Goal: Task Accomplishment & Management: Use online tool/utility

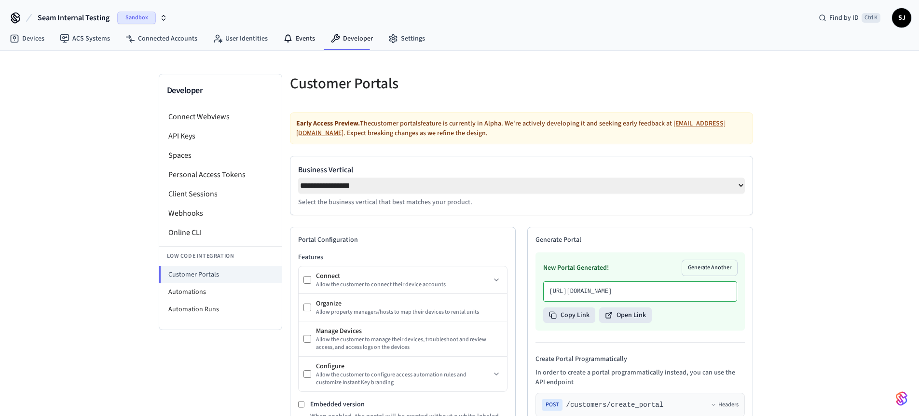
select select "**********"
click at [295, 41] on link "Events" at bounding box center [298, 38] width 47 height 17
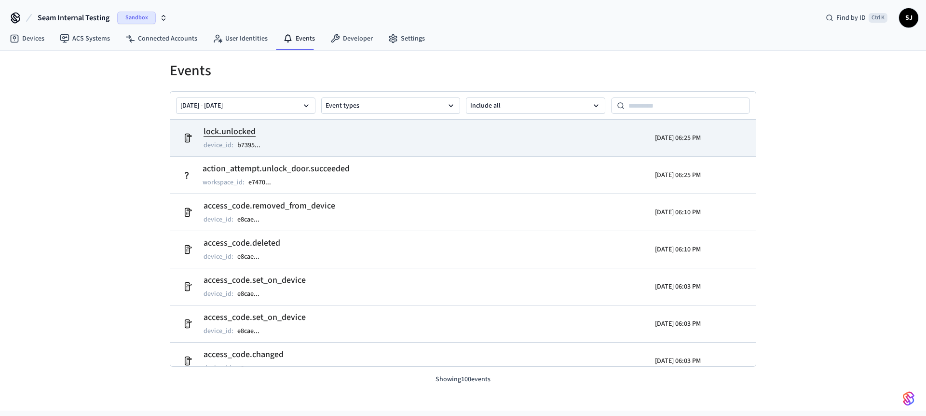
click at [241, 139] on div "lock.unlocked device_id : b7395 ..." at bounding box center [237, 138] width 67 height 26
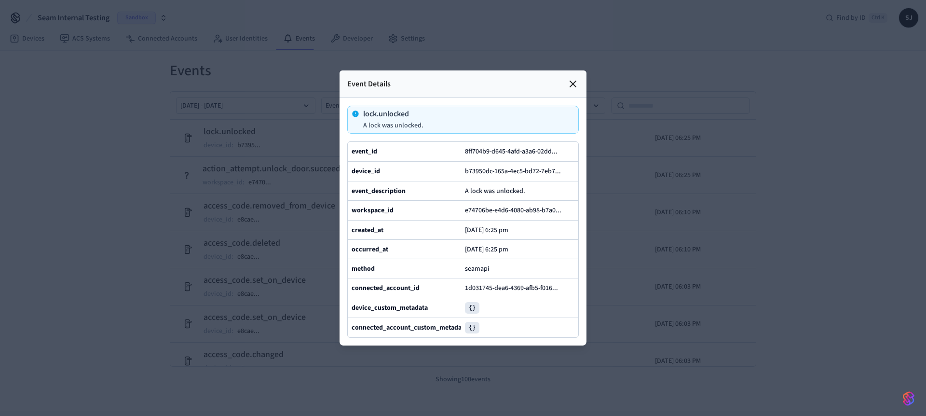
click at [573, 81] on icon at bounding box center [573, 84] width 6 height 6
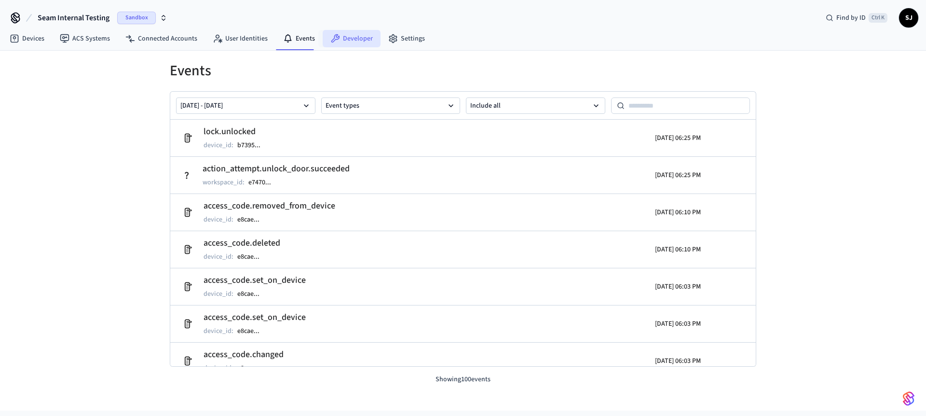
click at [350, 37] on link "Developer" at bounding box center [352, 38] width 58 height 17
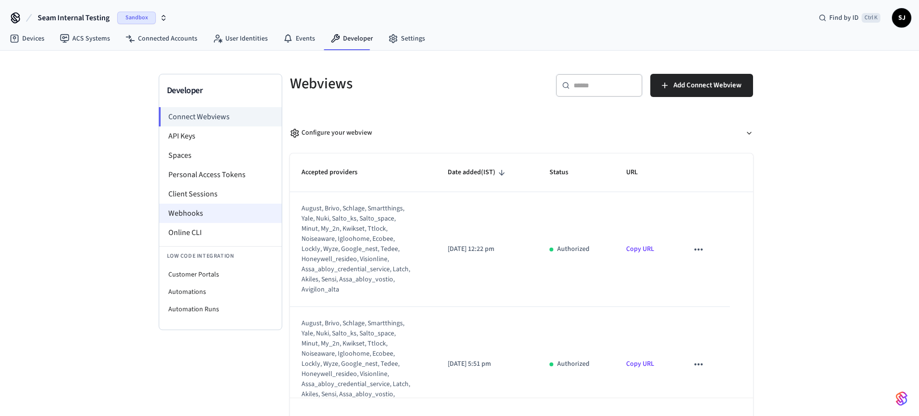
click at [194, 222] on li "Webhooks" at bounding box center [220, 213] width 123 height 19
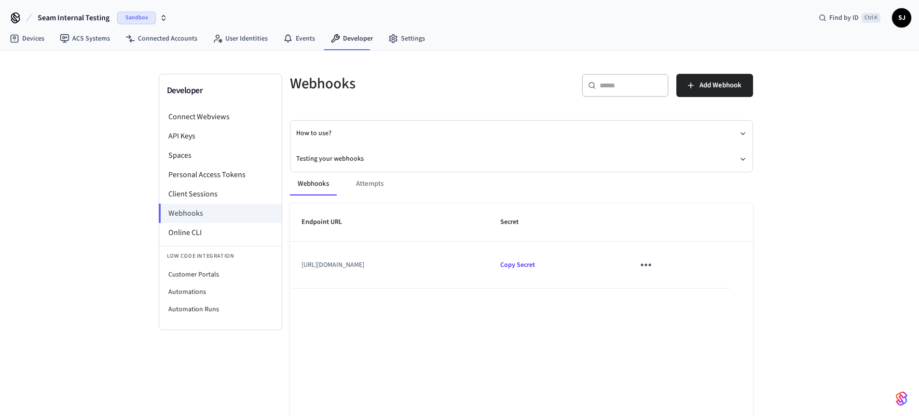
click at [367, 162] on div "Webhooks Attempts Endpoint URL Secret https://0d37b77ec45a.ngrok-free.app/webho…" at bounding box center [515, 327] width 475 height 333
click at [360, 160] on button "Testing your webhooks" at bounding box center [521, 159] width 451 height 26
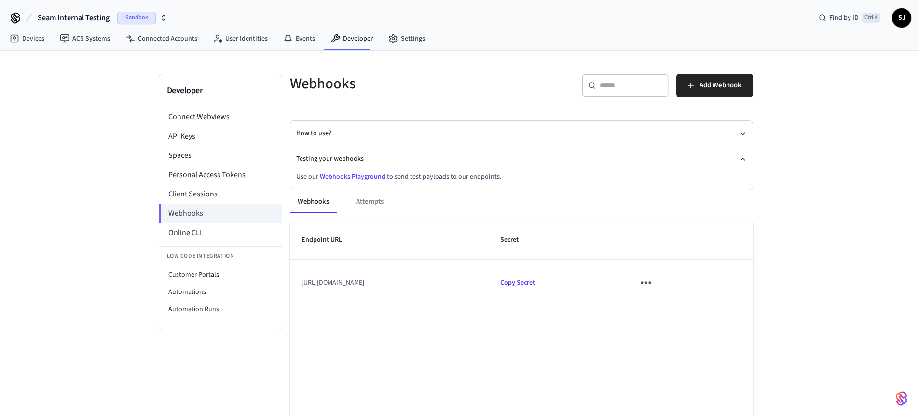
click at [348, 173] on link "Webhooks Playground" at bounding box center [353, 177] width 66 height 10
